Goal: Task Accomplishment & Management: Use online tool/utility

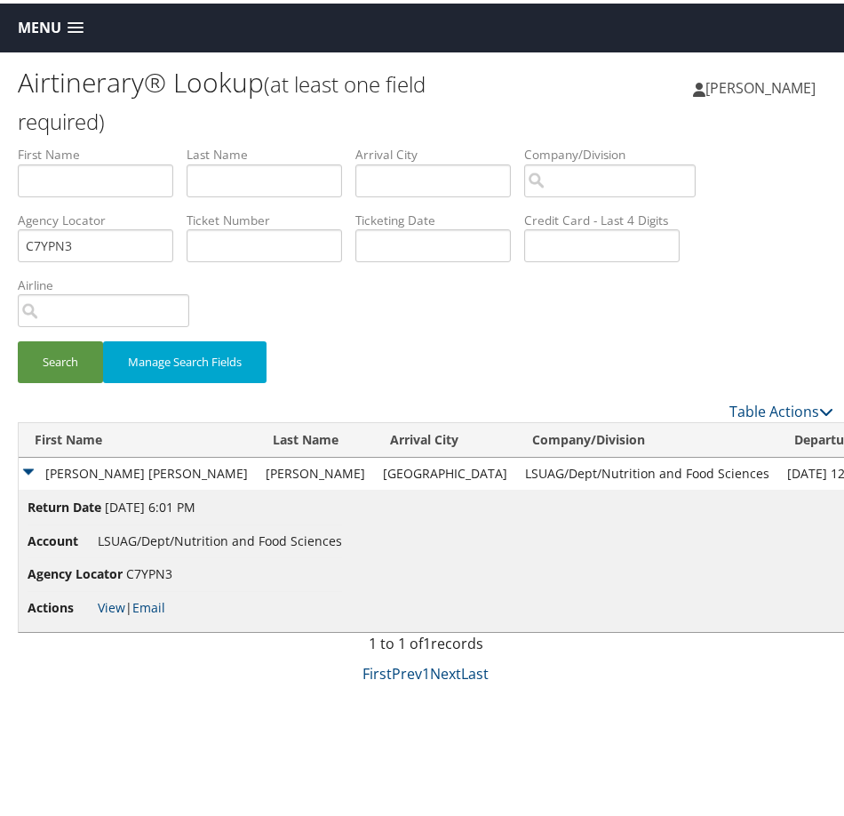
click at [29, 16] on span "Menu" at bounding box center [40, 24] width 44 height 17
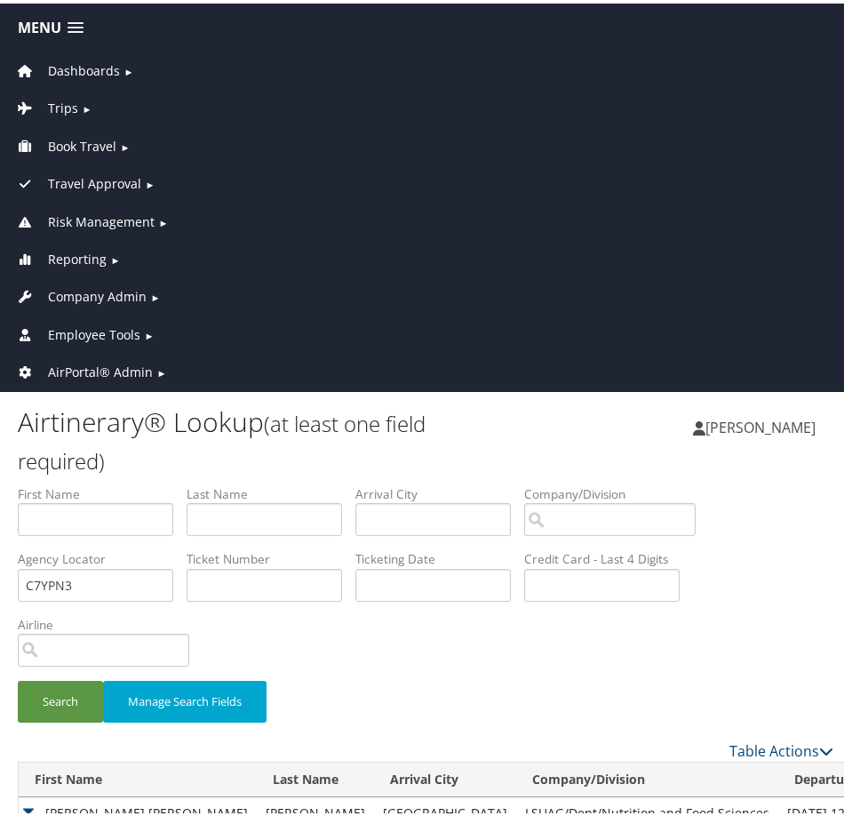
click at [123, 340] on span "Employee Tools" at bounding box center [94, 332] width 92 height 20
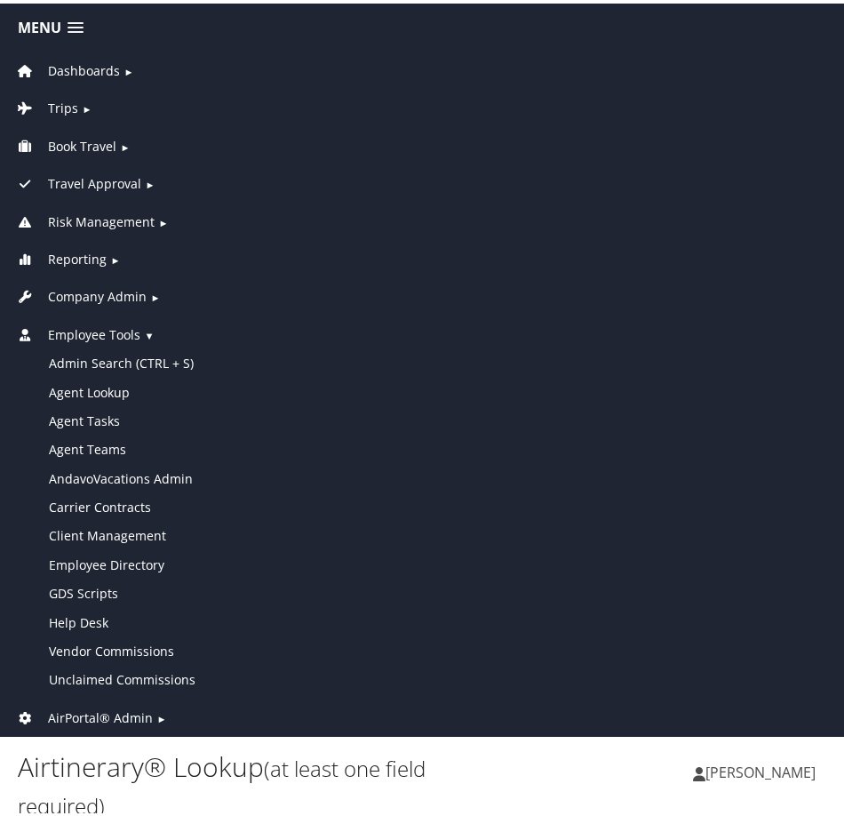
click at [93, 290] on span "Company Admin" at bounding box center [97, 294] width 99 height 20
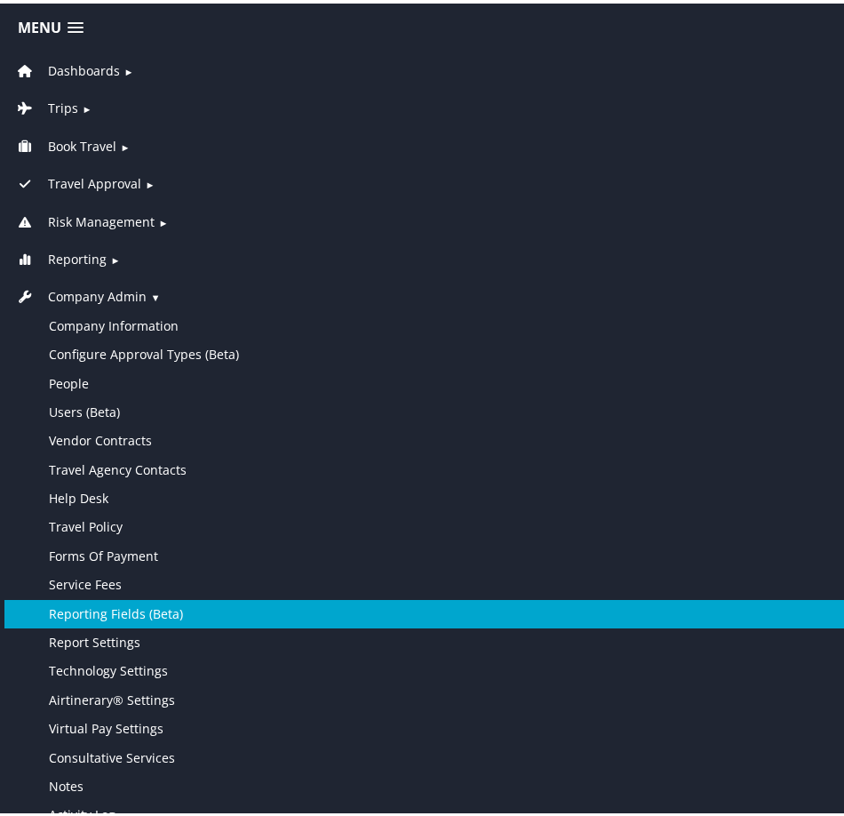
click at [123, 614] on link "Reporting Fields (Beta)" at bounding box center [425, 610] width 843 height 28
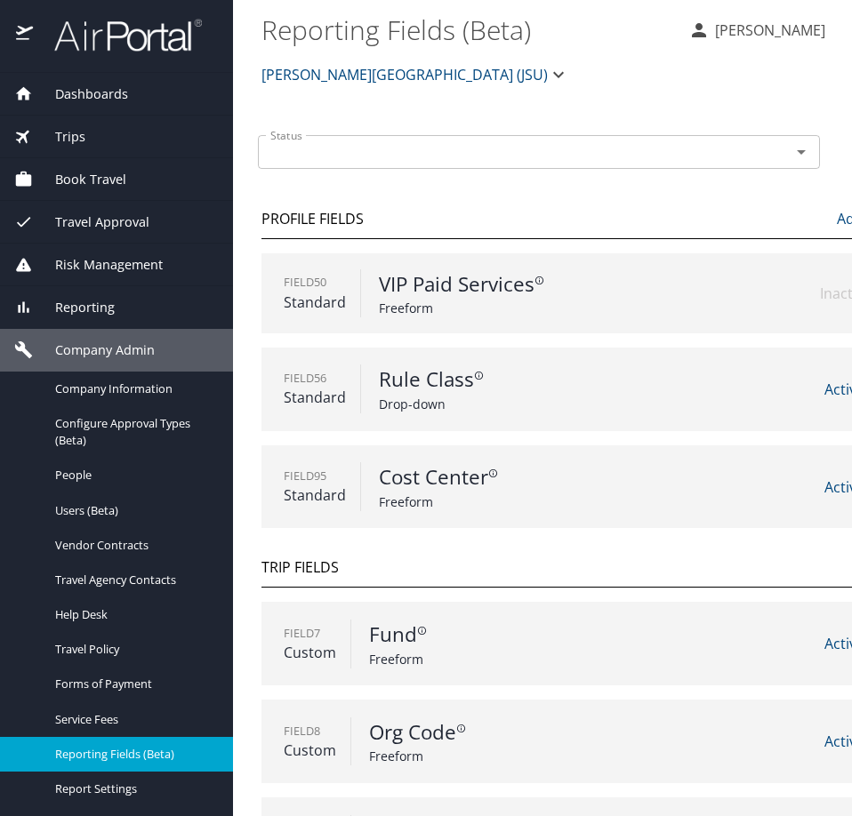
click at [451, 69] on span "[PERSON_NAME][GEOGRAPHIC_DATA] (JSU)" at bounding box center [404, 74] width 286 height 25
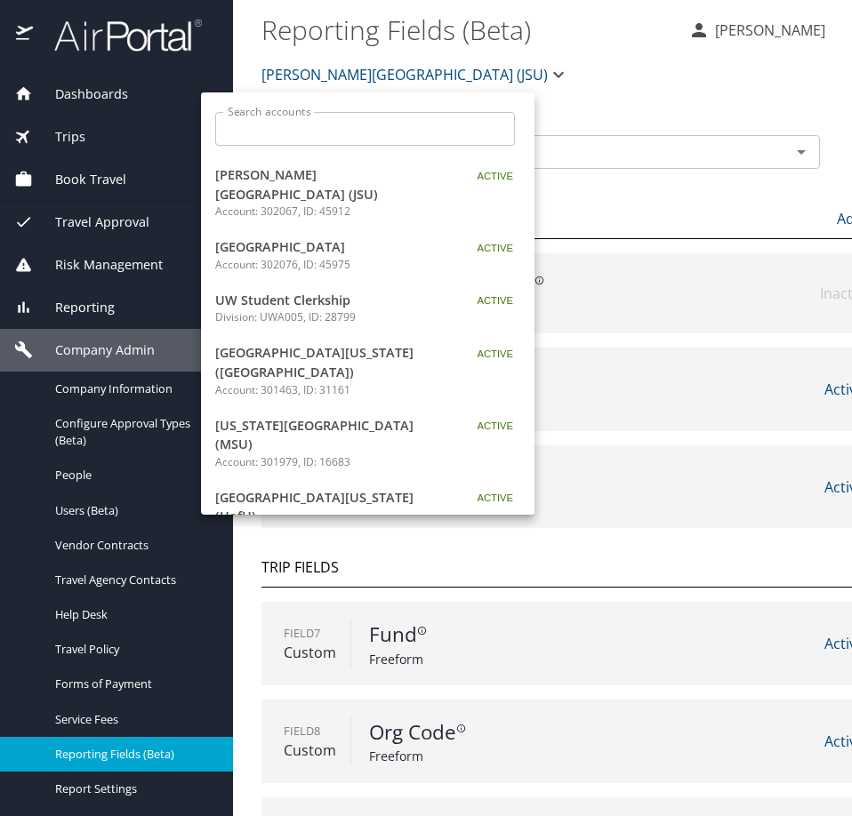
click at [380, 132] on input "Search accounts" at bounding box center [371, 129] width 288 height 34
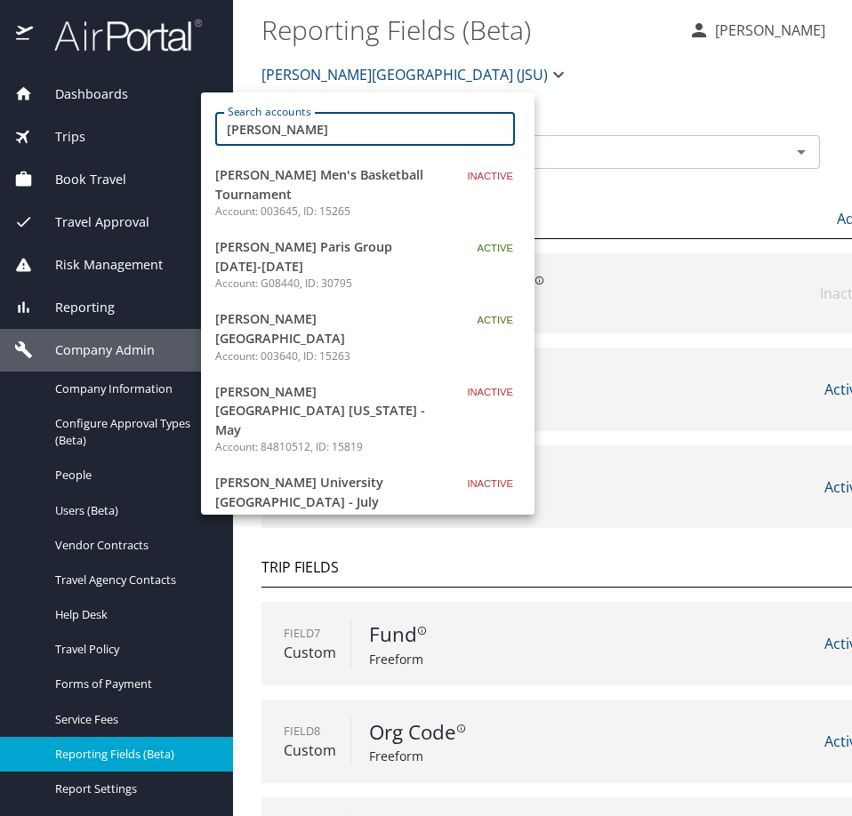
type input "troy"
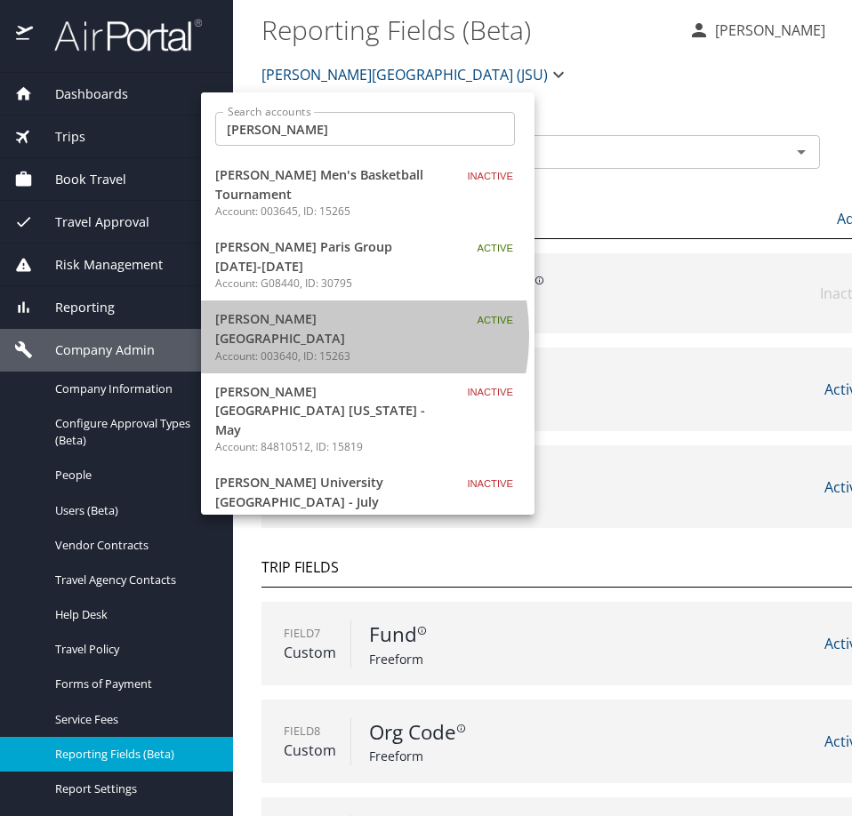
click at [298, 348] on p "Account: 003640, ID: 15263" at bounding box center [326, 356] width 222 height 16
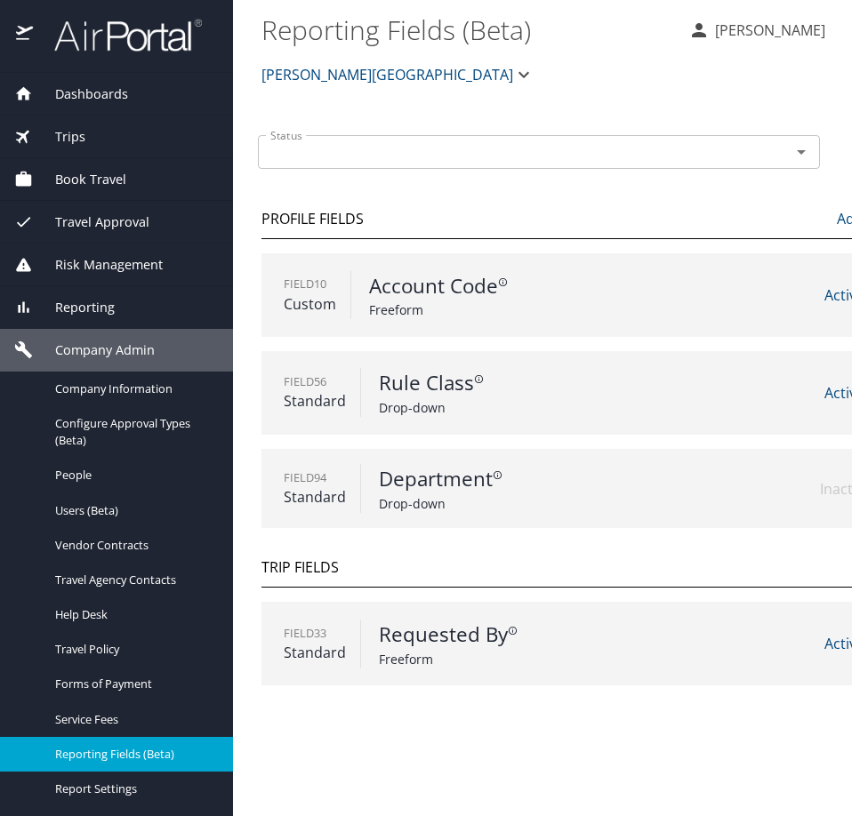
click at [436, 383] on p "Rule Class" at bounding box center [549, 383] width 341 height 30
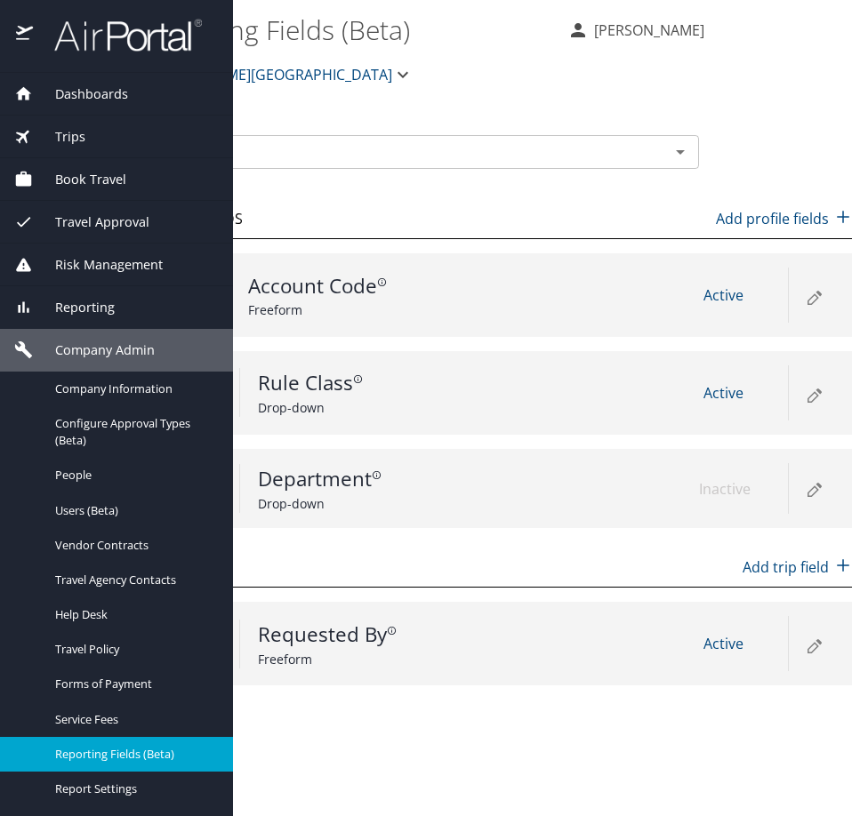
click at [808, 396] on icon at bounding box center [813, 393] width 21 height 21
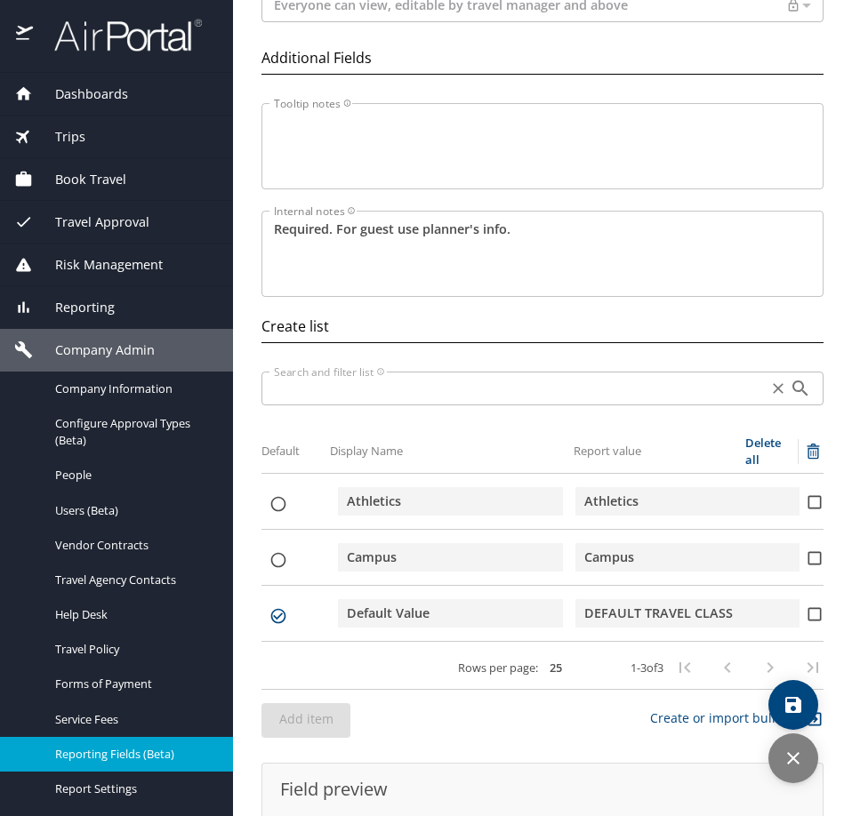
scroll to position [356, 0]
